Goal: Task Accomplishment & Management: Complete application form

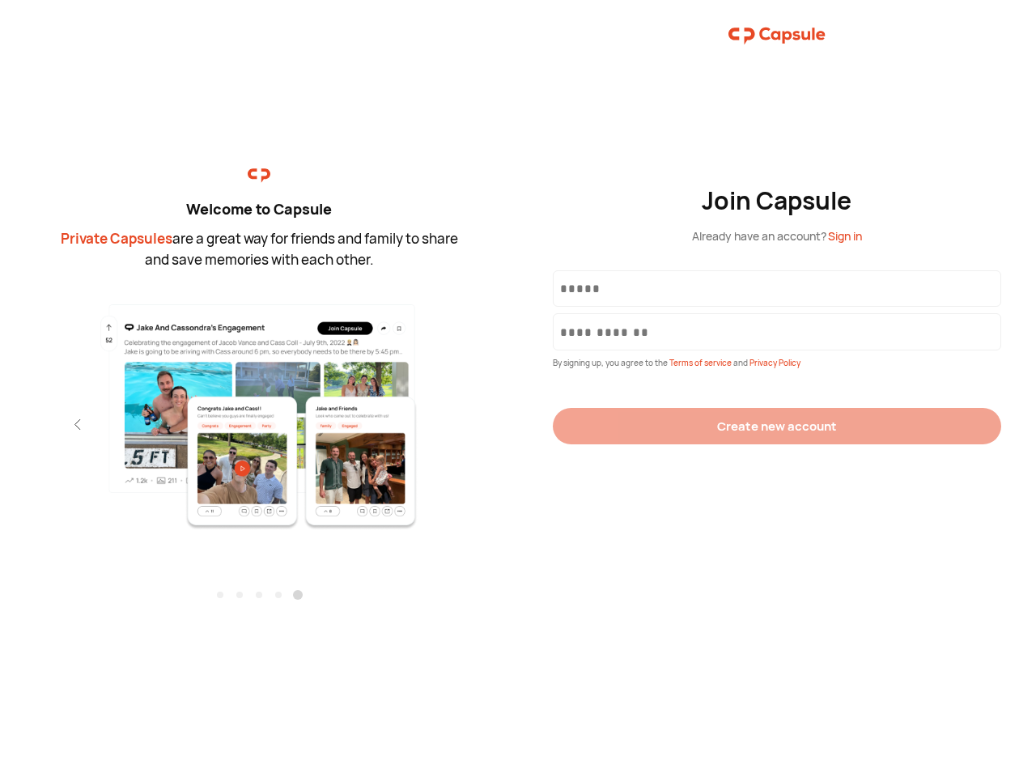
click at [518, 389] on div "Join Capsule Already have an account? Sign in By signing up, you agree to the T…" at bounding box center [777, 388] width 518 height 777
click at [259, 410] on img at bounding box center [260, 416] width 354 height 228
click at [0, 424] on div "Welcome to Capsule Private Capsules are a great way for friends and family to s…" at bounding box center [259, 388] width 518 height 777
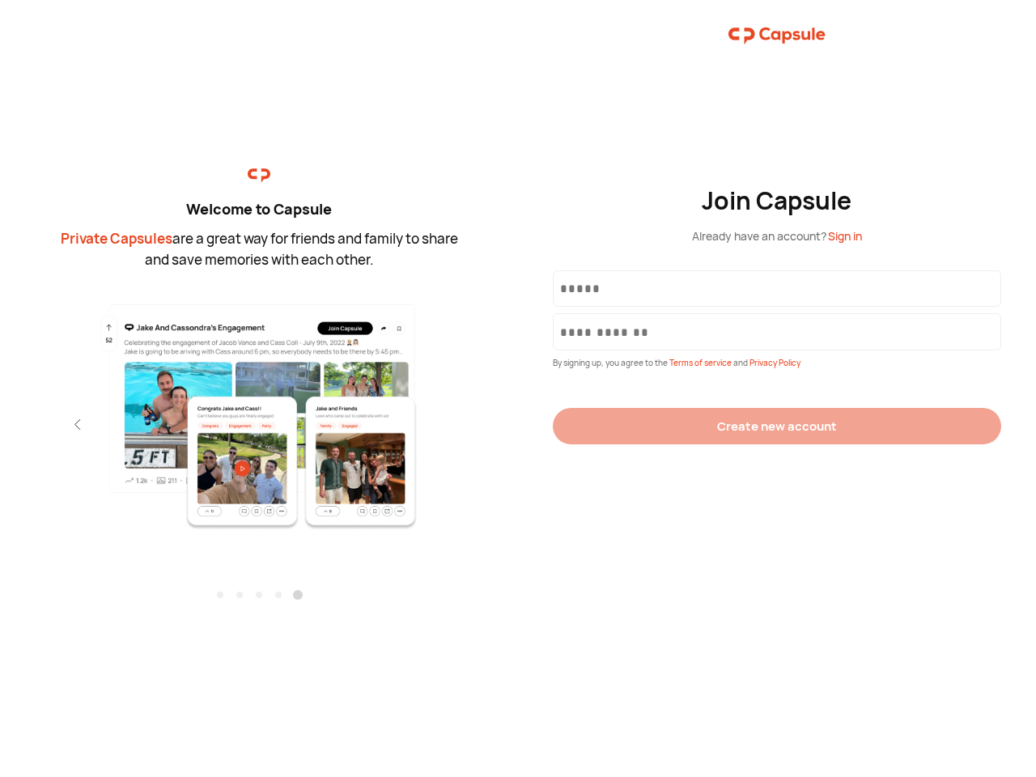
click at [0, 424] on div "Welcome to Capsule Private Capsules are a great way for friends and family to s…" at bounding box center [259, 388] width 518 height 777
click at [49, 424] on div "Welcome to Capsule Private Capsules are a great way for friends and family to s…" at bounding box center [259, 388] width 518 height 777
